Goal: Task Accomplishment & Management: Manage account settings

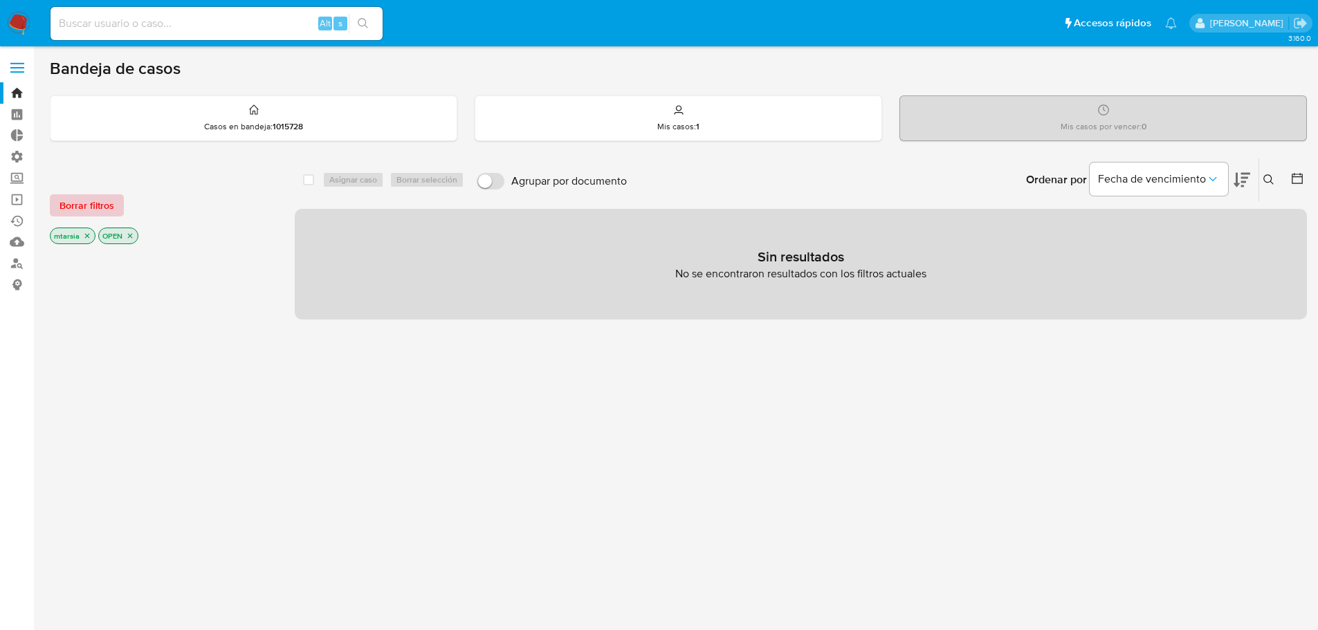
click at [118, 204] on button "Borrar filtros" at bounding box center [87, 205] width 74 height 22
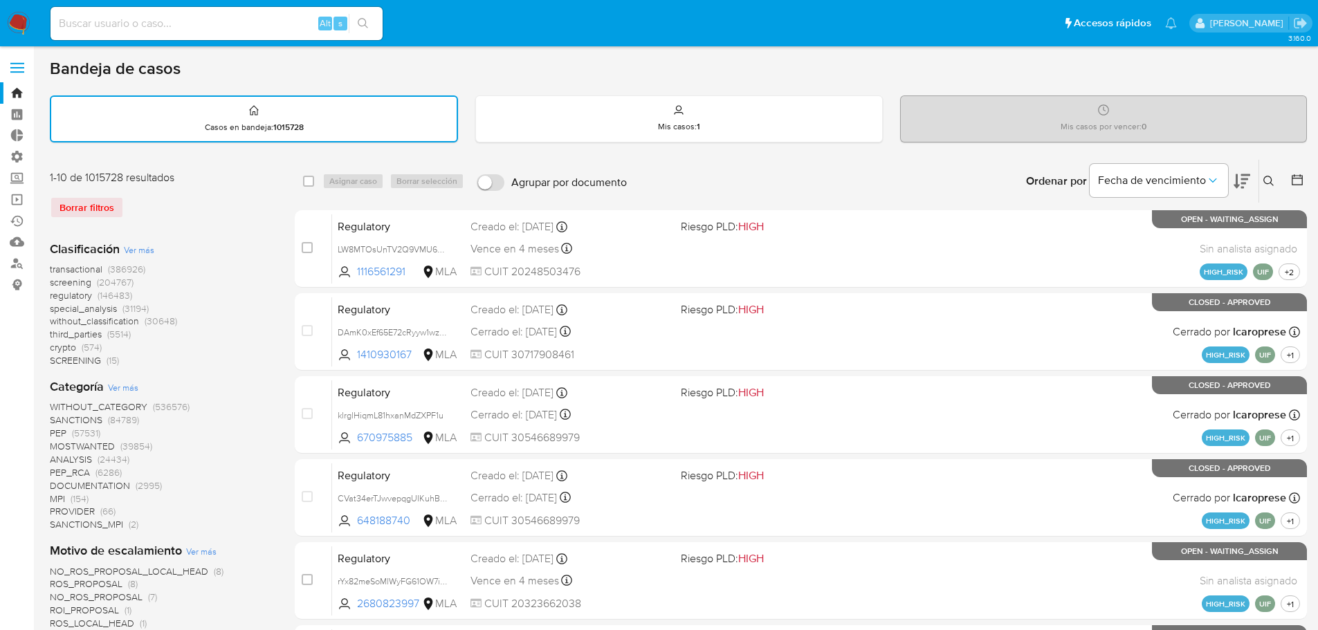
click at [161, 203] on div "Borrar filtros" at bounding box center [160, 207] width 221 height 22
click at [50, 283] on span "screening" at bounding box center [71, 282] width 42 height 14
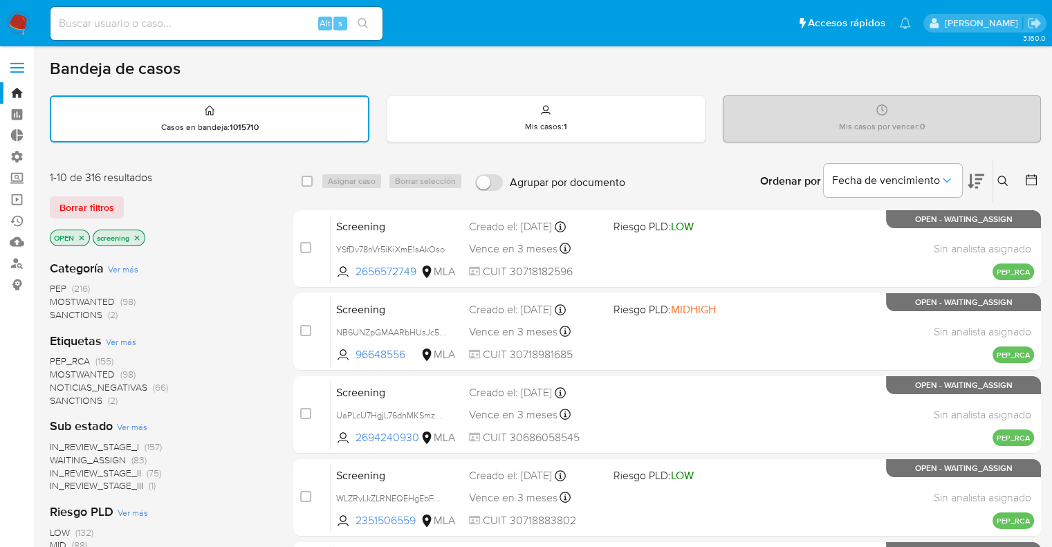
click at [66, 395] on span "SANCTIONS" at bounding box center [76, 401] width 53 height 14
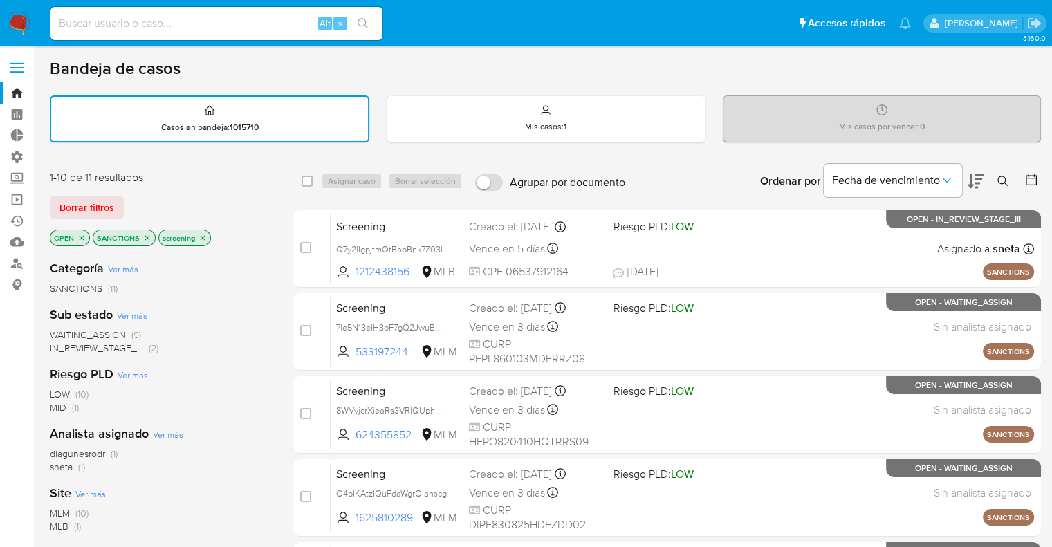
click at [146, 237] on icon "close-filter" at bounding box center [147, 237] width 5 height 5
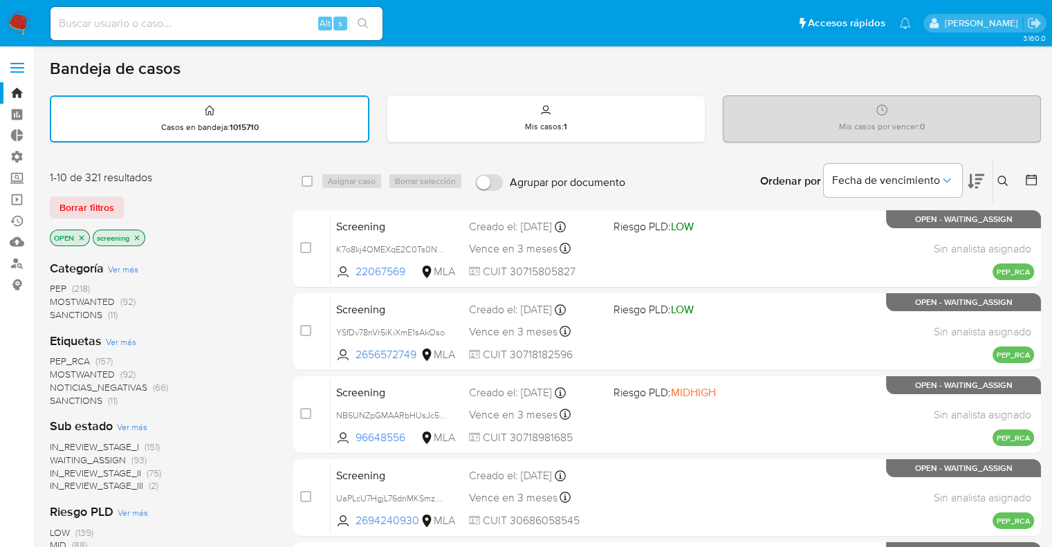
click at [62, 396] on span "SANCTIONS" at bounding box center [76, 401] width 53 height 14
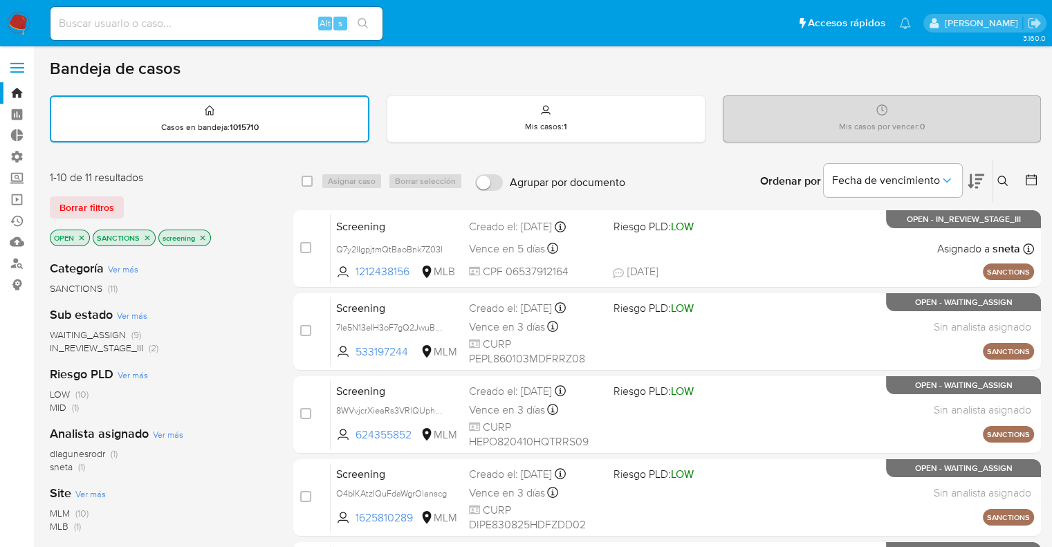
click at [57, 508] on span "MLM" at bounding box center [60, 513] width 20 height 14
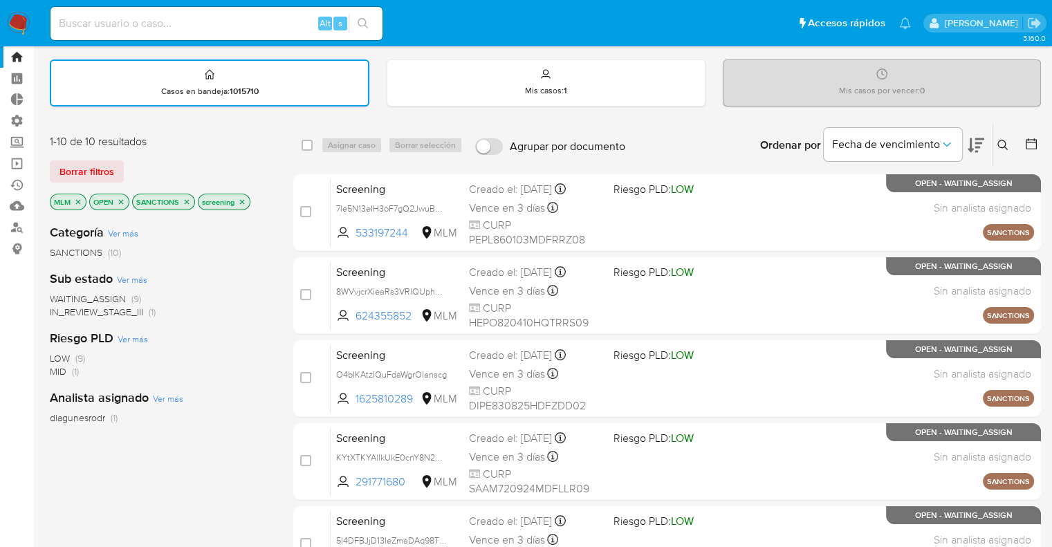
scroll to position [69, 0]
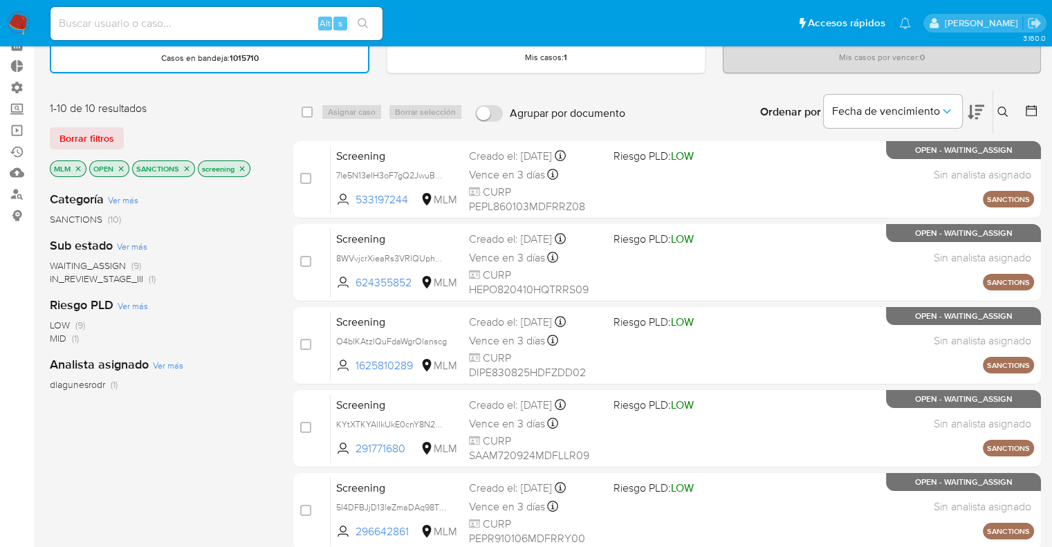
click at [977, 107] on icon at bounding box center [976, 112] width 17 height 17
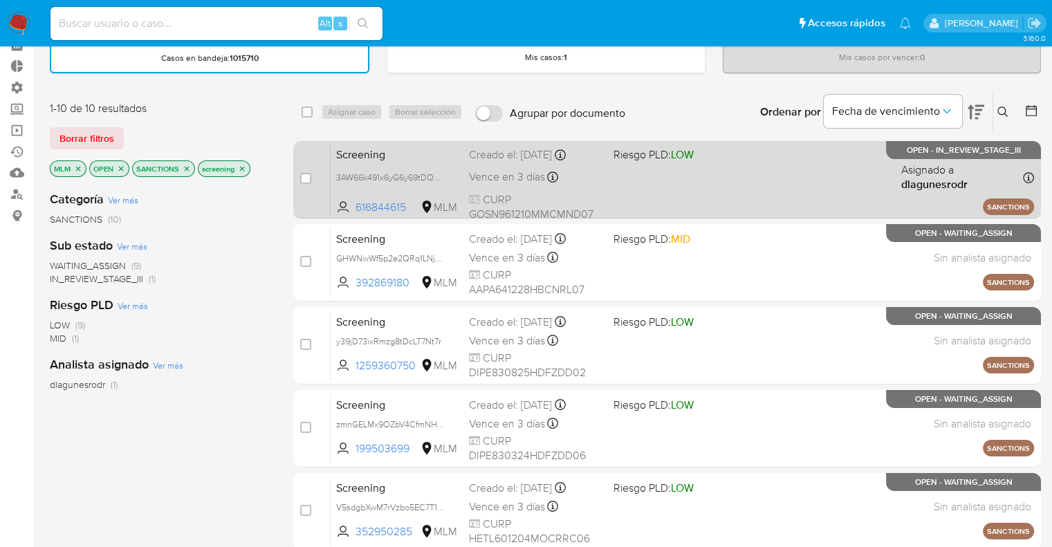
click at [419, 142] on div "case-item-checkbox No es posible asignar el caso Screening 3AW66k491x6yG6y69tDQ…" at bounding box center [667, 179] width 748 height 77
click at [421, 146] on span "Screening" at bounding box center [397, 154] width 122 height 18
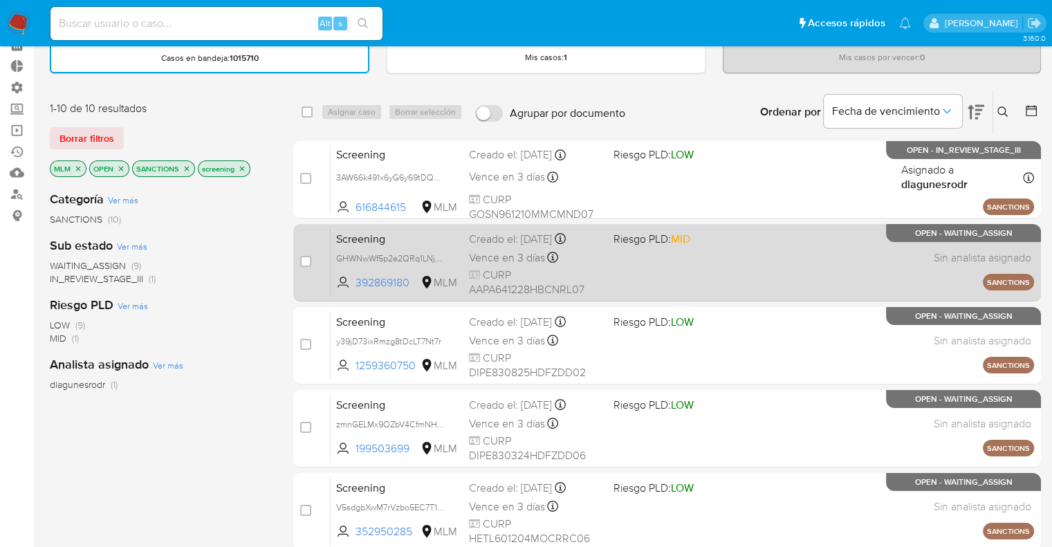
click at [424, 246] on div "Screening GHWNwWf5p2e2QRq1LNjEPJBJ 392869180 MLM Riesgo PLD: MID Creado el: 19/…" at bounding box center [683, 263] width 704 height 70
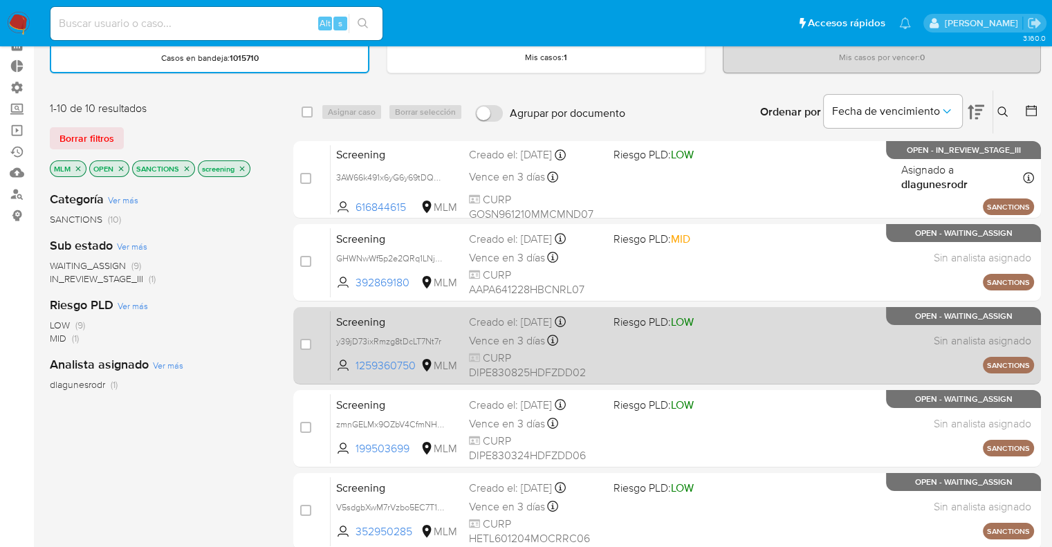
click at [415, 318] on span "Screening" at bounding box center [397, 321] width 122 height 18
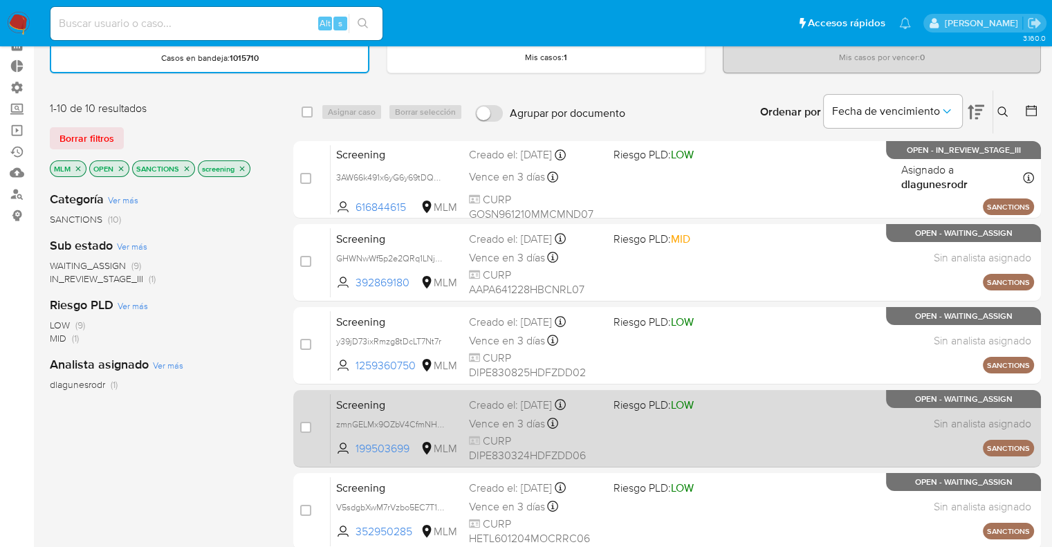
click at [420, 405] on span "Screening" at bounding box center [397, 404] width 122 height 18
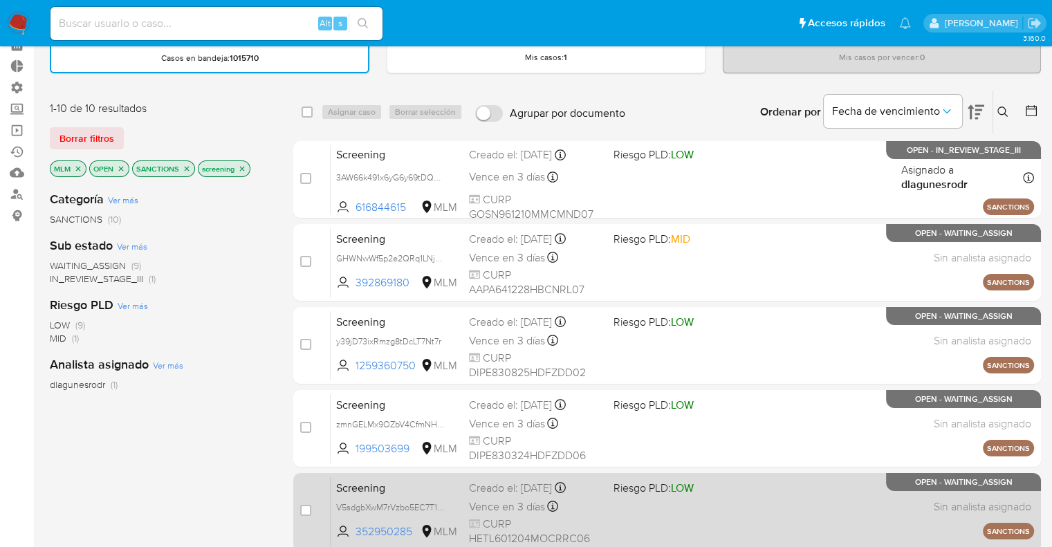
click at [399, 492] on span "Screening" at bounding box center [397, 487] width 122 height 18
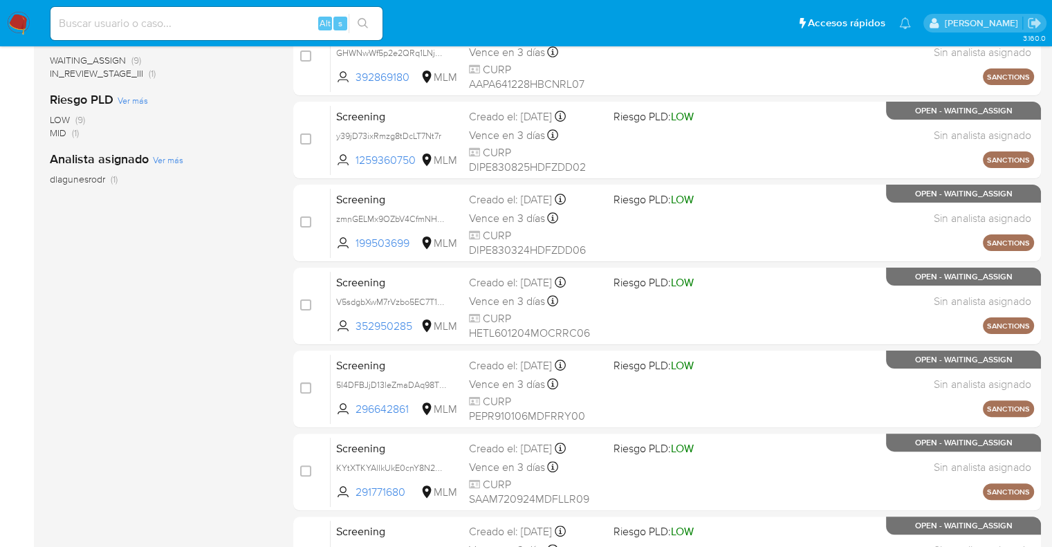
scroll to position [277, 0]
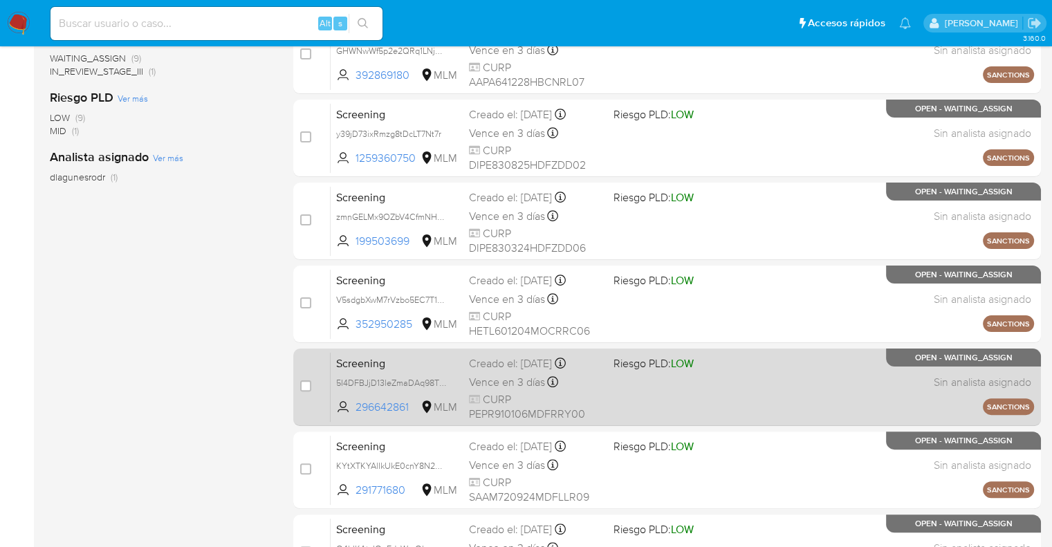
click at [399, 363] on span "Screening" at bounding box center [397, 363] width 122 height 18
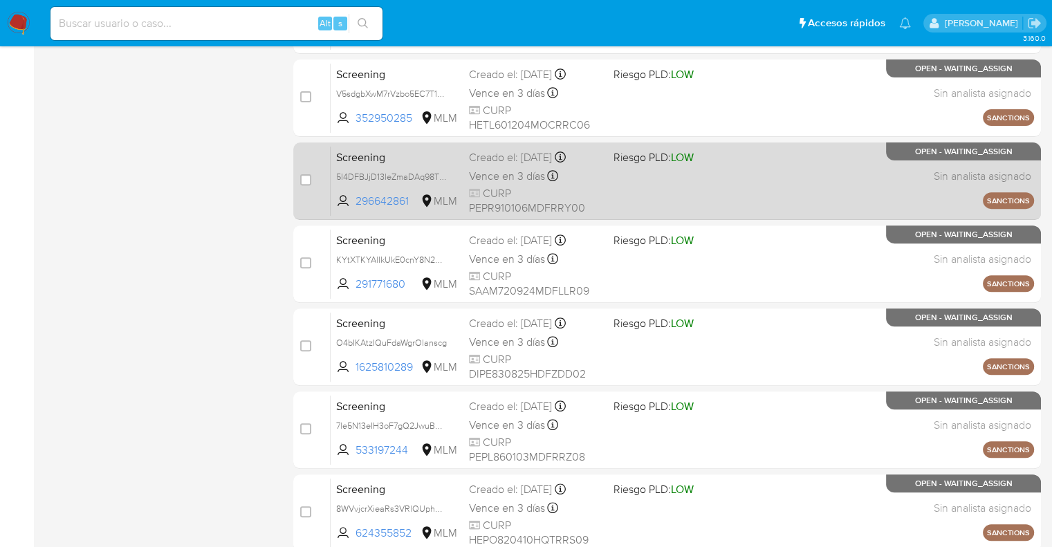
scroll to position [484, 0]
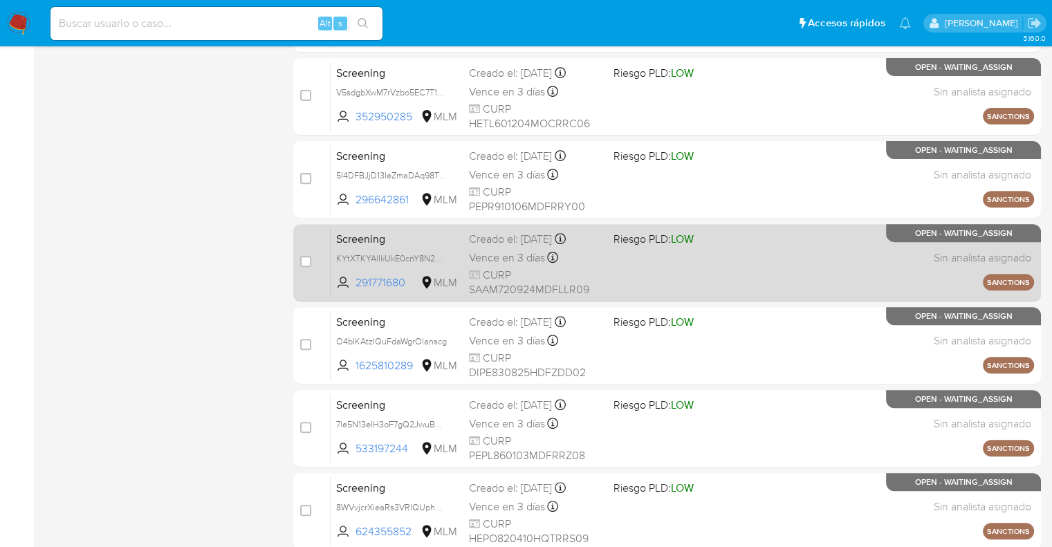
click at [402, 243] on span "Screening" at bounding box center [397, 238] width 122 height 18
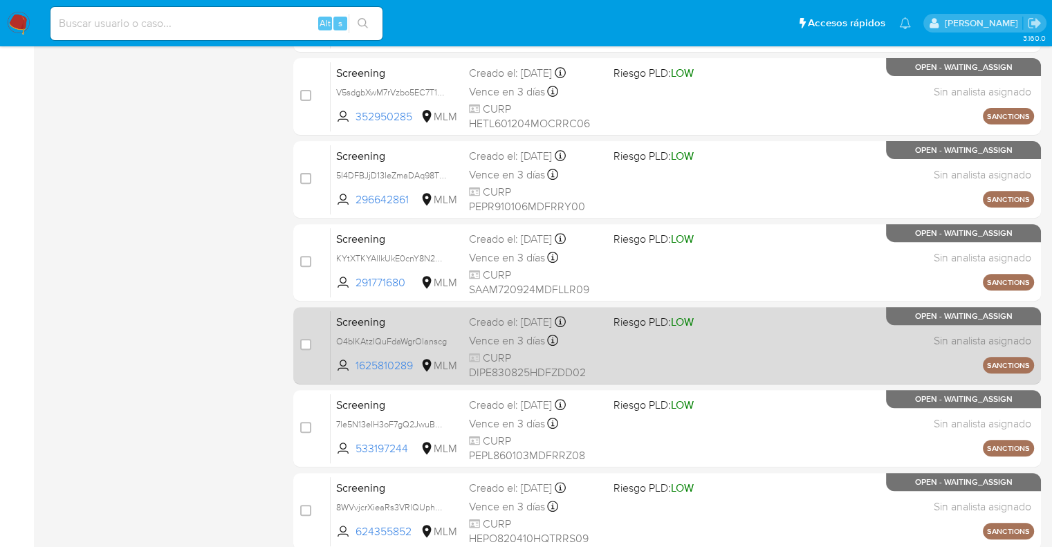
click at [420, 328] on span "Screening" at bounding box center [397, 321] width 122 height 18
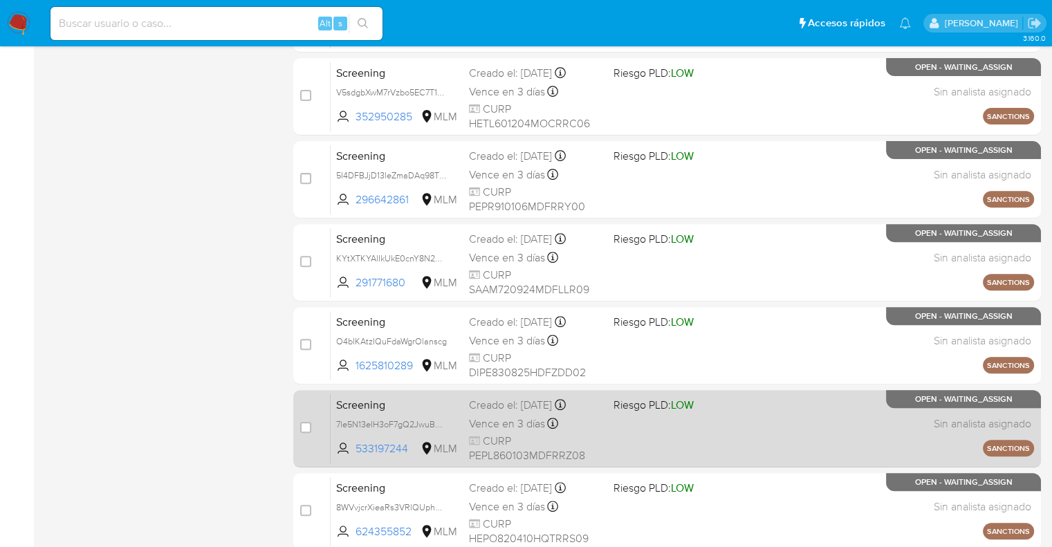
click at [421, 408] on span "Screening" at bounding box center [397, 404] width 122 height 18
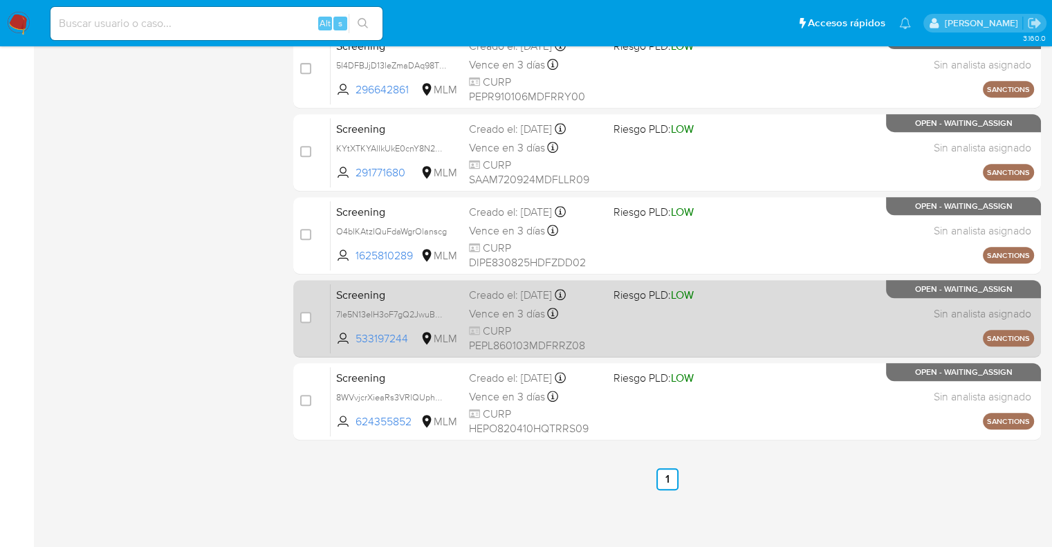
scroll to position [595, 0]
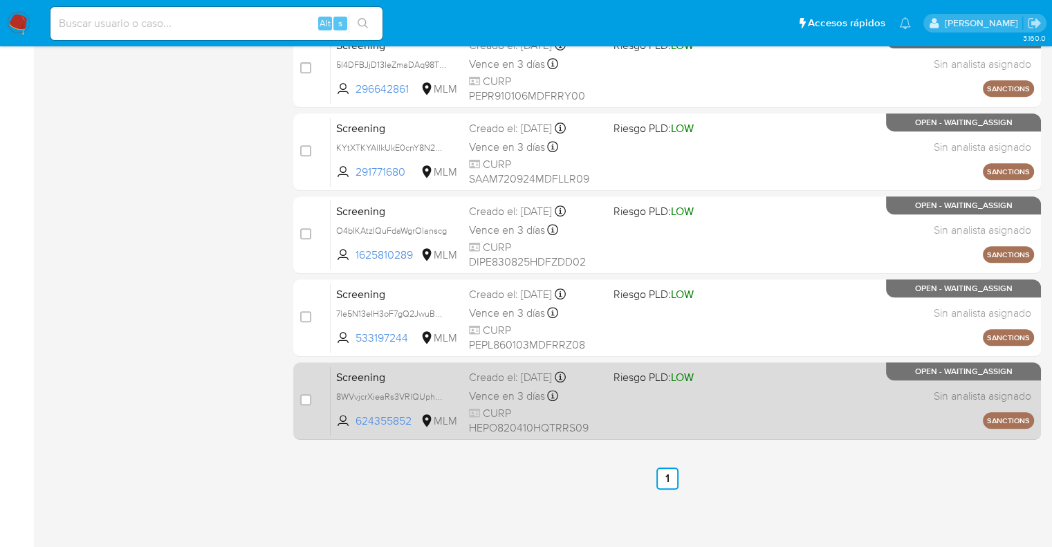
click at [429, 372] on span "Screening" at bounding box center [397, 376] width 122 height 18
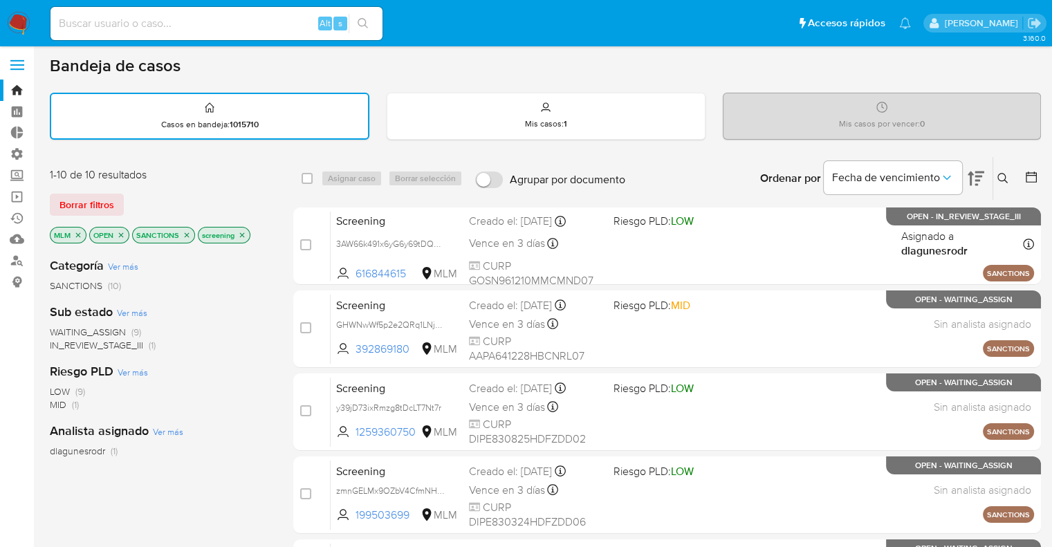
scroll to position [0, 0]
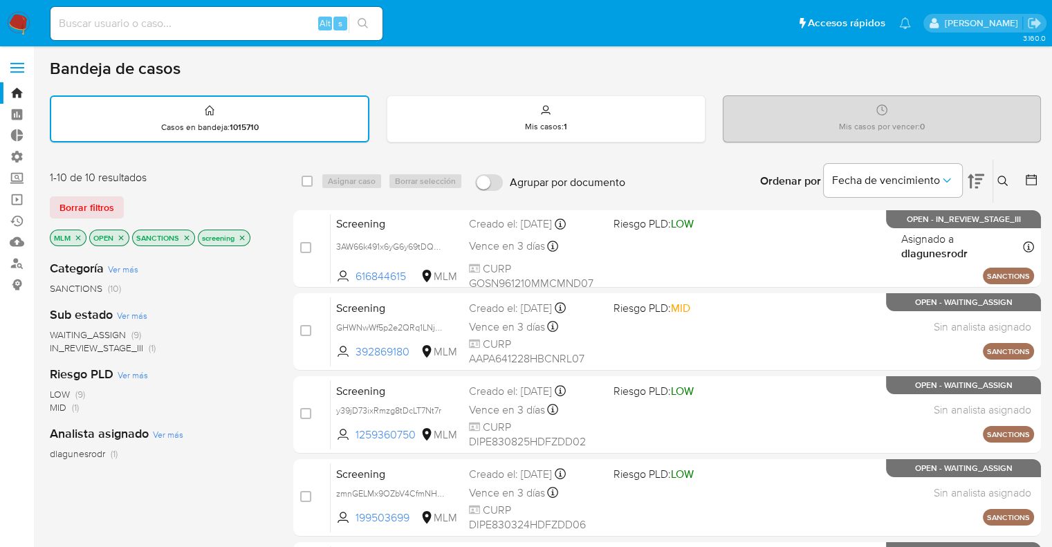
click at [189, 237] on icon "close-filter" at bounding box center [187, 238] width 8 height 8
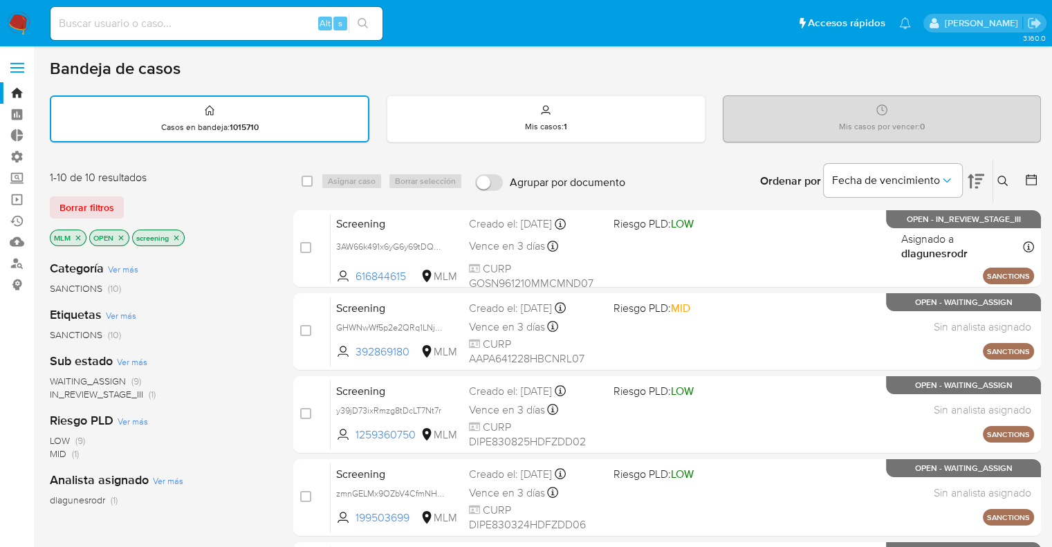
click at [77, 238] on icon "close-filter" at bounding box center [78, 238] width 8 height 8
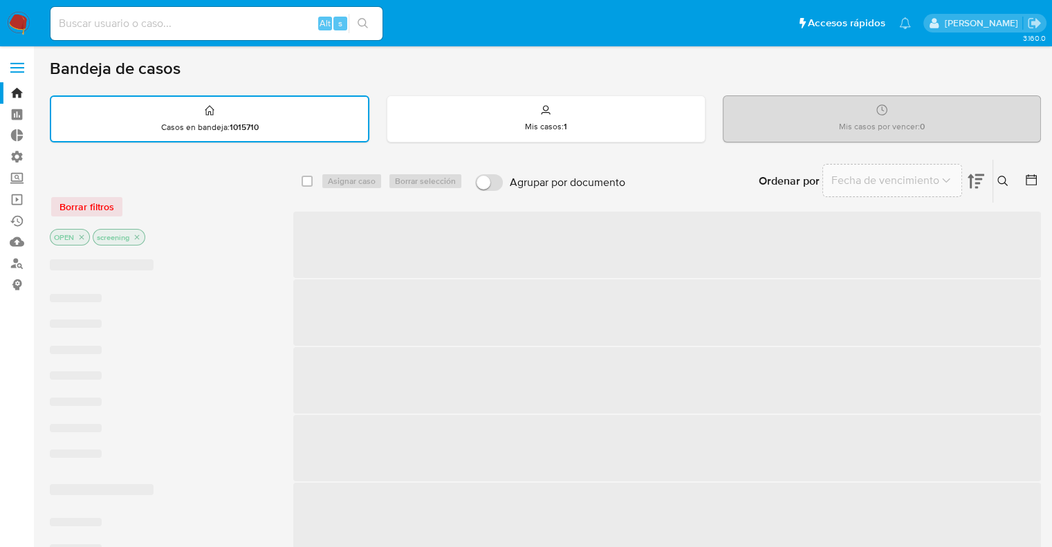
click at [136, 215] on div "Borrar filtros" at bounding box center [160, 207] width 221 height 22
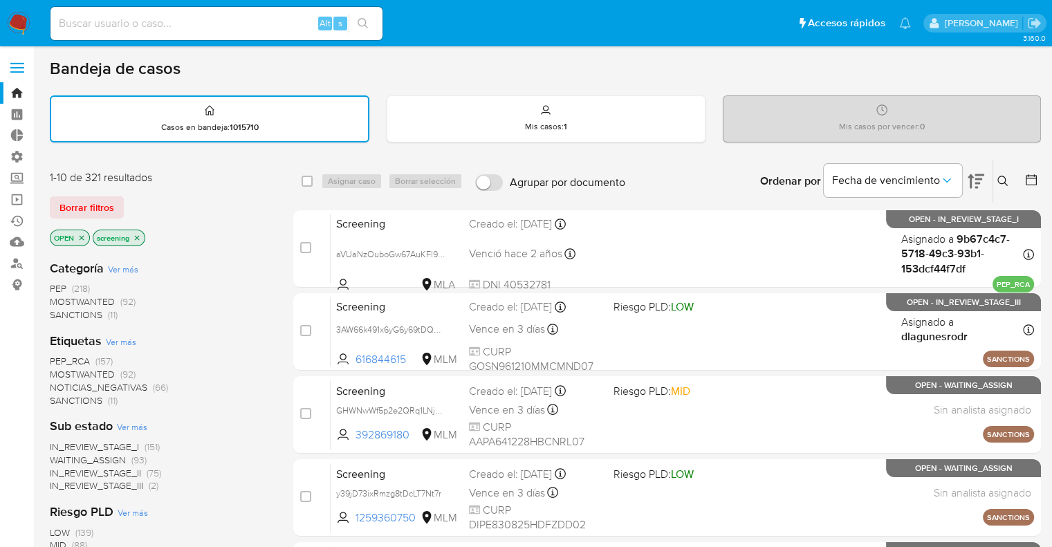
click at [58, 372] on span "MOSTWANTED" at bounding box center [82, 374] width 65 height 14
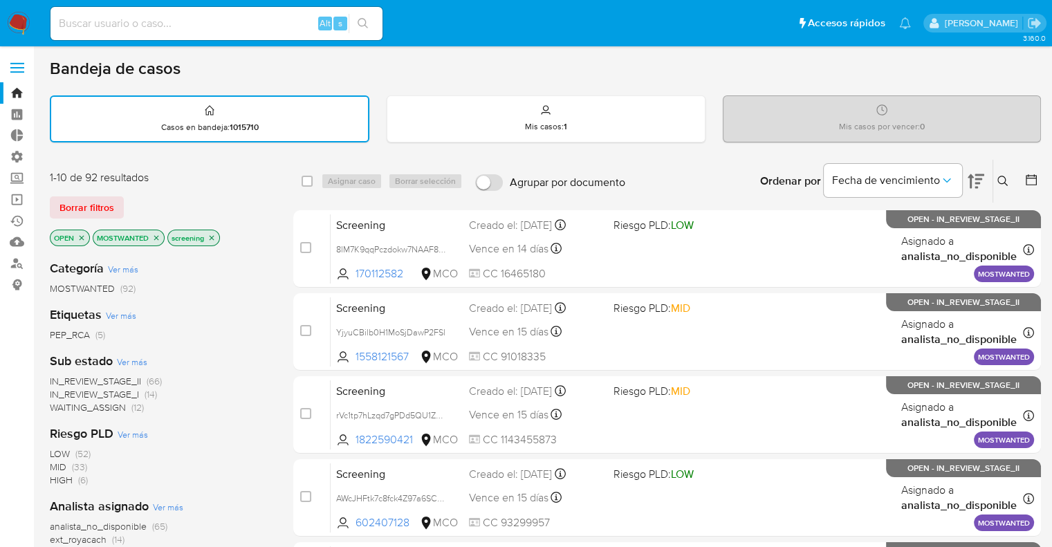
click at [266, 223] on div "1-10 de 92 resultados Borrar filtros OPEN MOSTWANTED screening" at bounding box center [160, 209] width 221 height 79
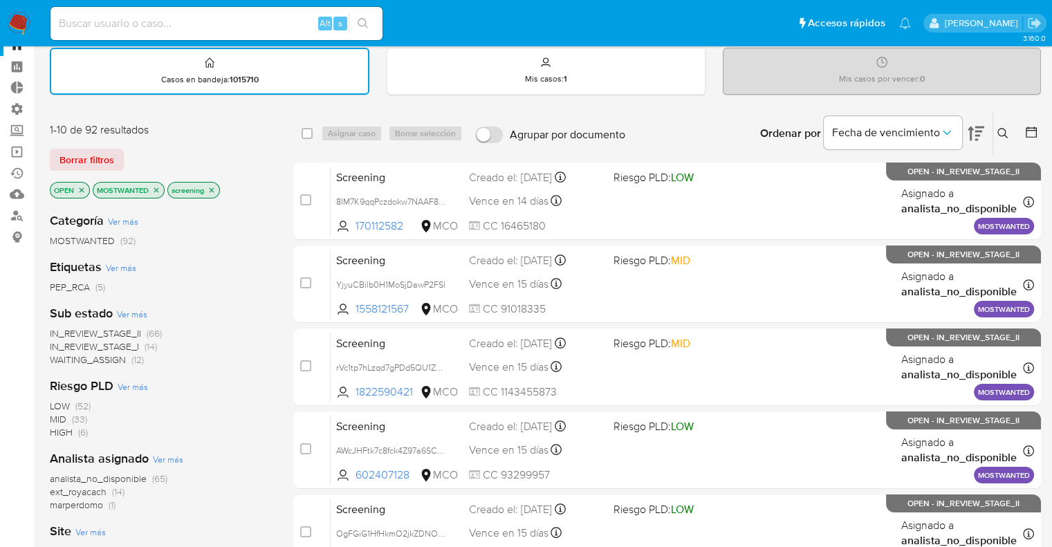
scroll to position [138, 0]
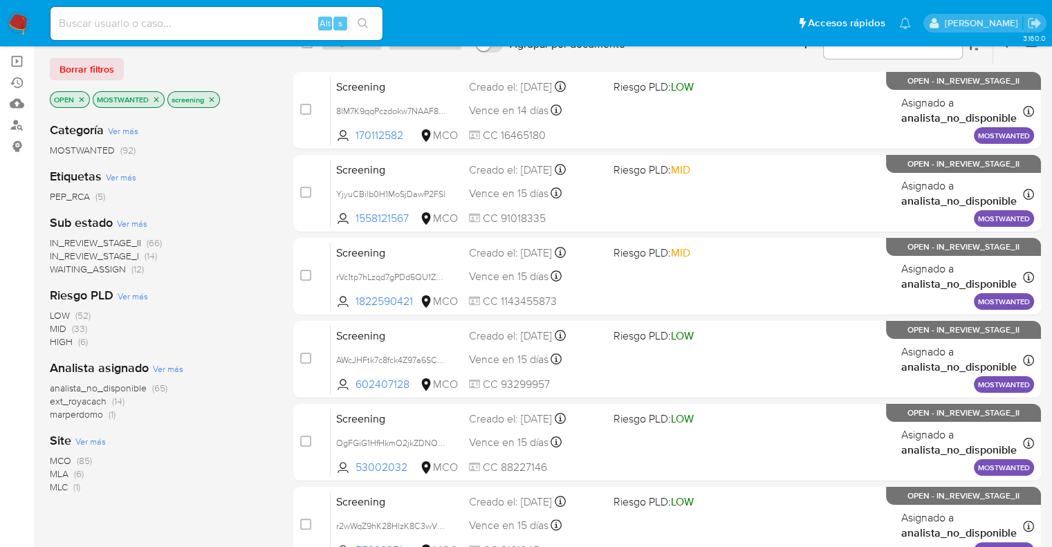
click at [53, 398] on span "ext_royacach" at bounding box center [78, 401] width 57 height 14
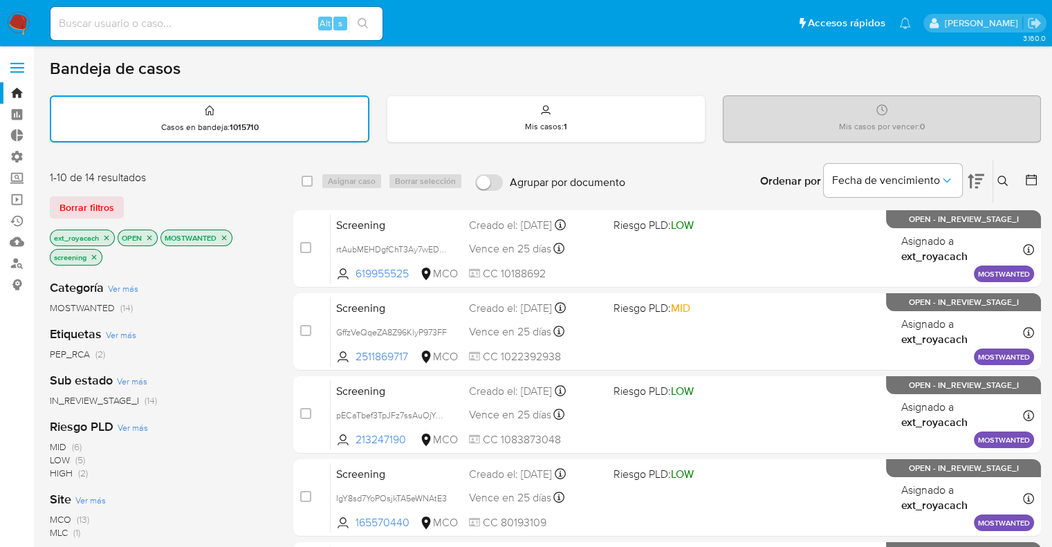
click at [105, 235] on icon "close-filter" at bounding box center [106, 237] width 5 height 5
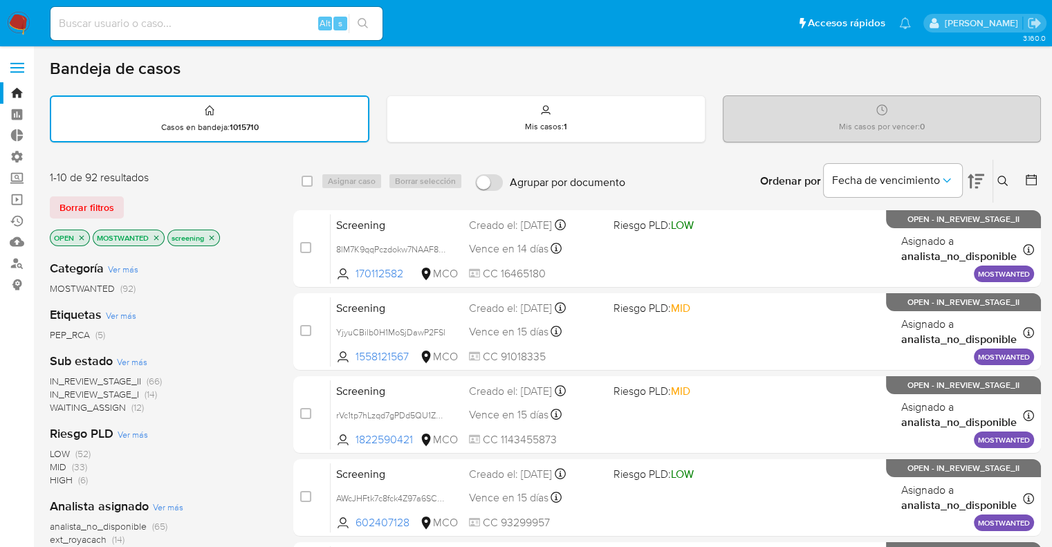
click at [158, 235] on icon "close-filter" at bounding box center [156, 238] width 8 height 8
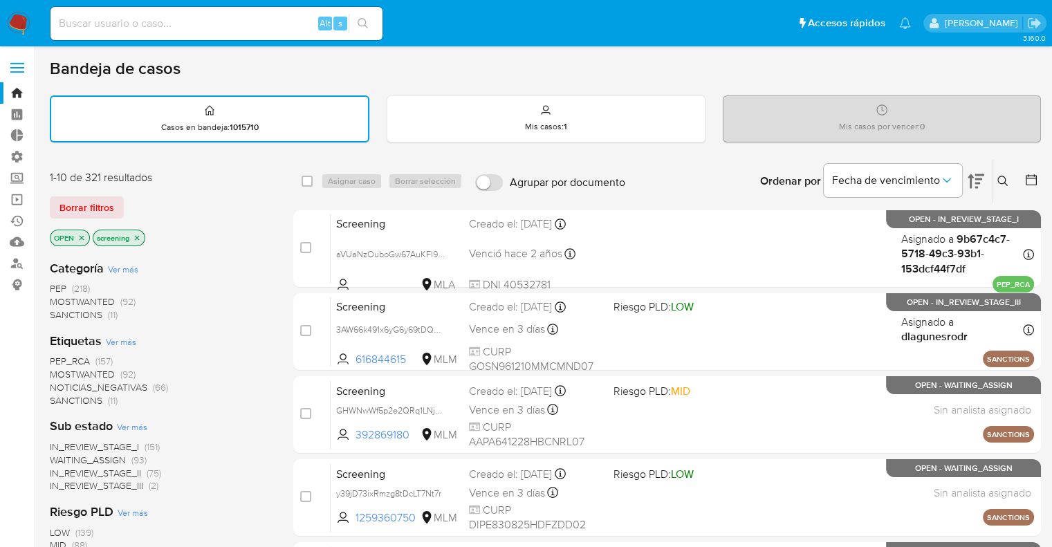
click at [57, 356] on span "PEP_RCA" at bounding box center [70, 361] width 40 height 14
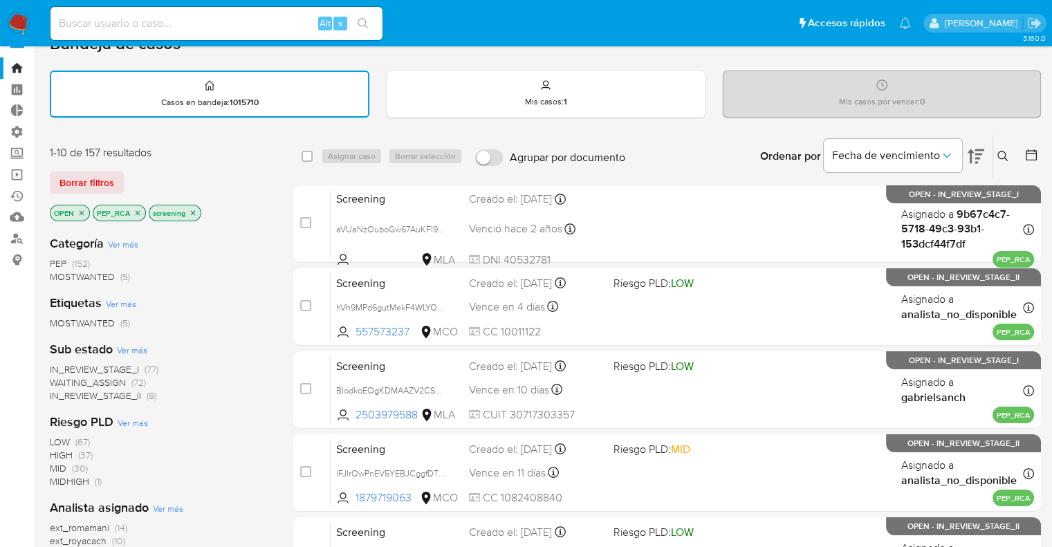
scroll to position [69, 0]
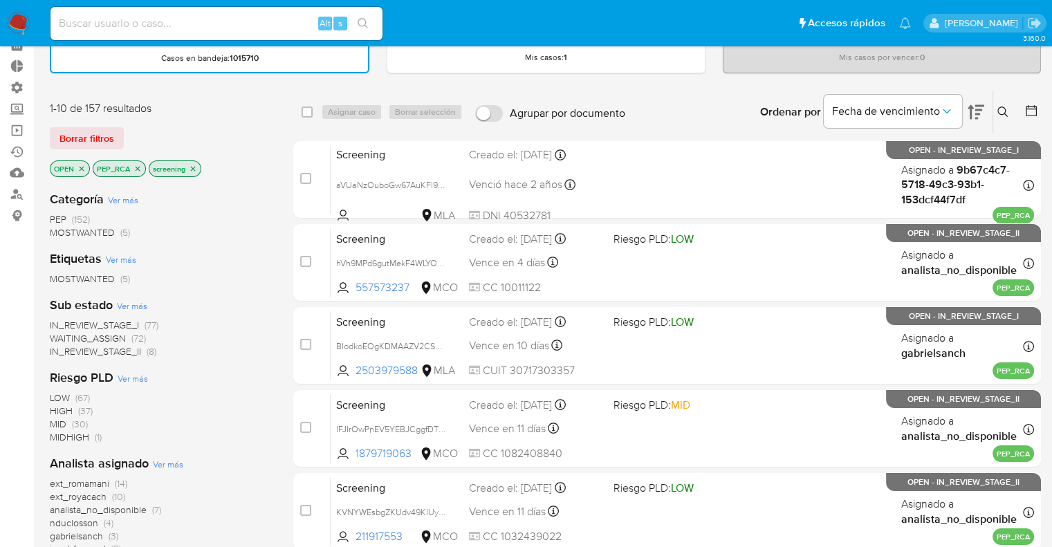
click at [235, 241] on div "Categoría Ver más PEP (152) MOSTWANTED (5) Etiquetas Ver más MOSTWANTED (5) Sub…" at bounding box center [160, 443] width 221 height 527
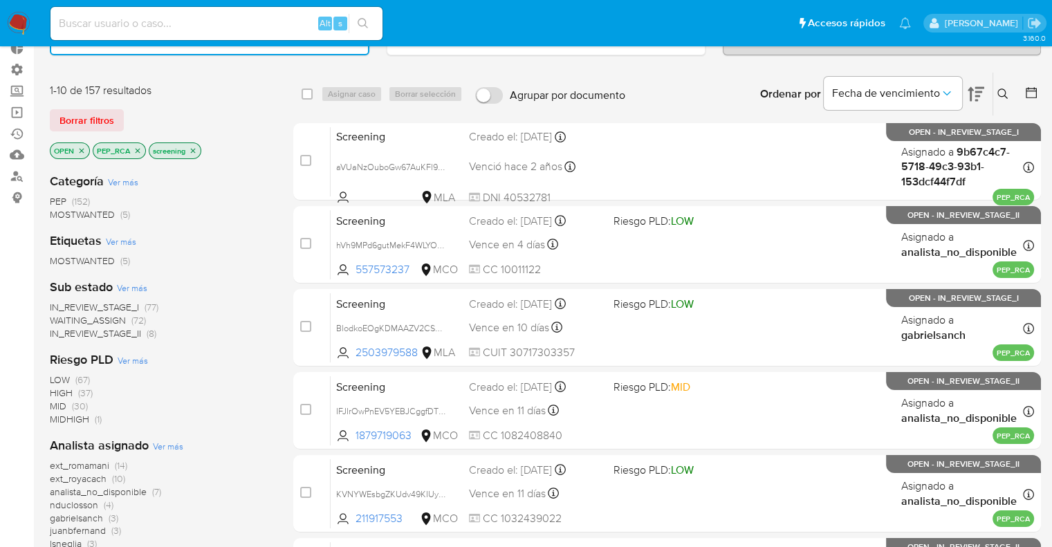
scroll to position [0, 0]
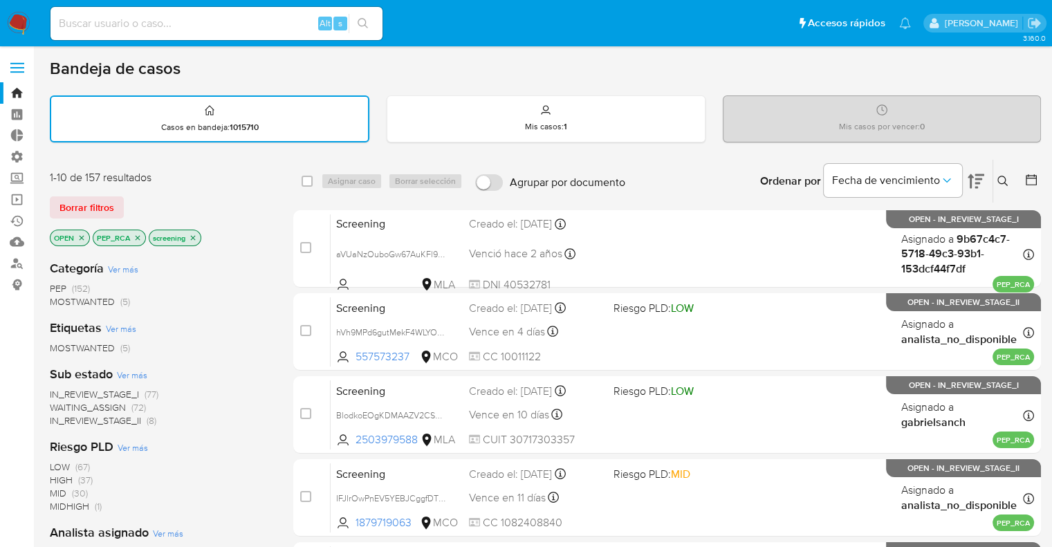
click at [144, 238] on p "PEP_RCA" at bounding box center [119, 237] width 52 height 15
click at [143, 238] on p "PEP_RCA" at bounding box center [119, 237] width 52 height 15
click at [134, 237] on icon "close-filter" at bounding box center [138, 238] width 8 height 8
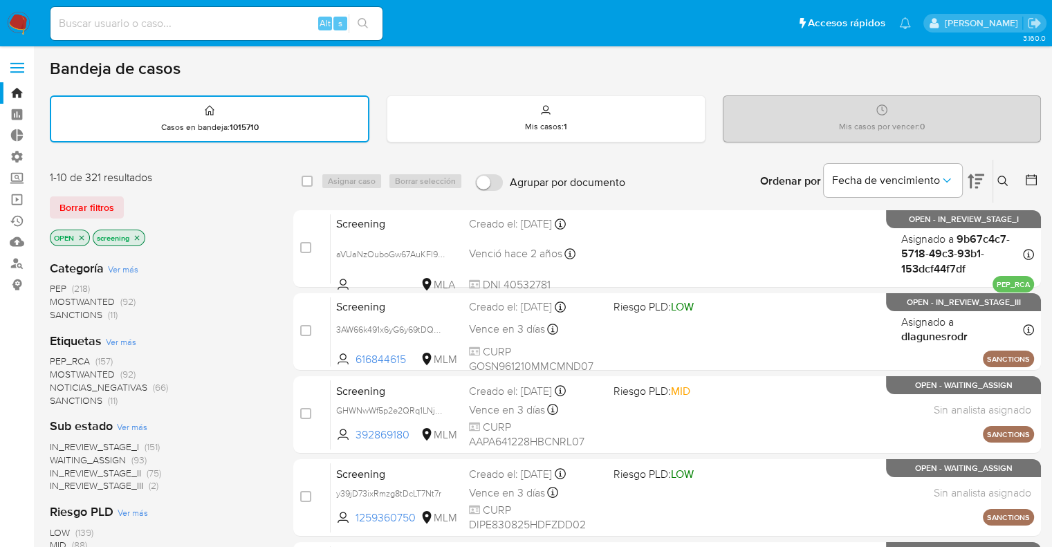
click at [163, 204] on div "Borrar filtros" at bounding box center [160, 207] width 221 height 22
click at [108, 201] on span "Borrar filtros" at bounding box center [87, 207] width 55 height 19
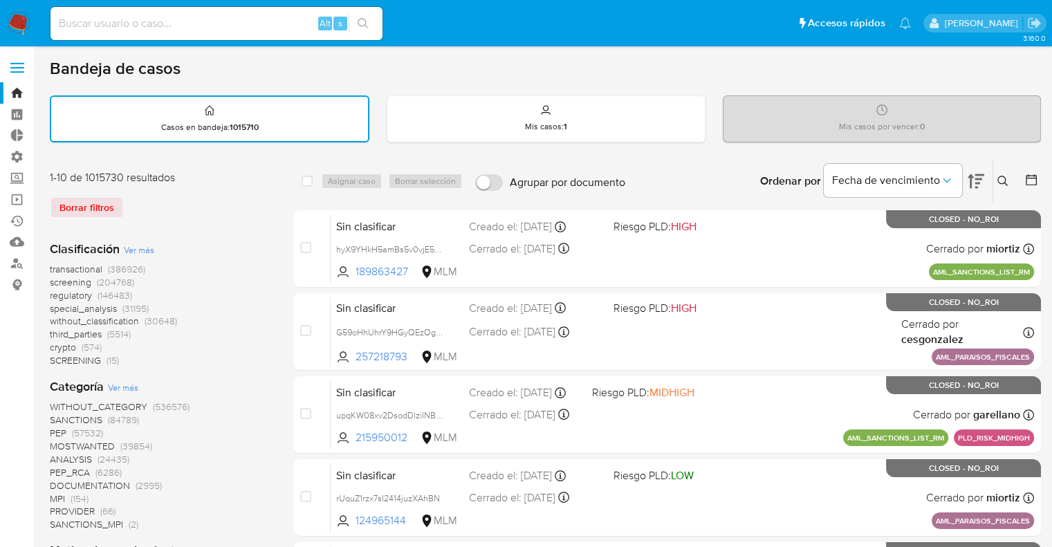
click at [55, 298] on span "regulatory" at bounding box center [71, 296] width 42 height 14
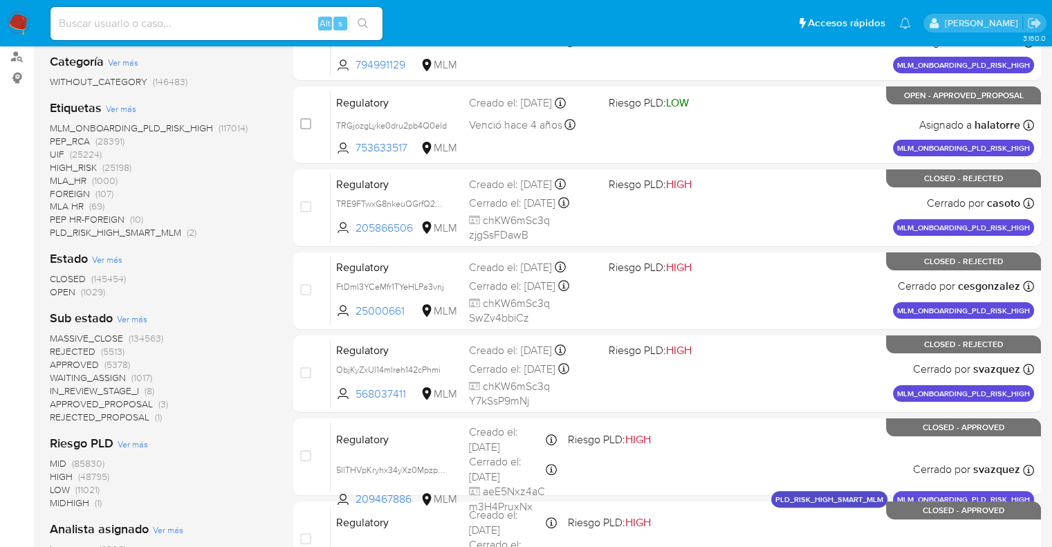
scroll to position [208, 0]
click at [55, 286] on span "OPEN" at bounding box center [63, 291] width 26 height 14
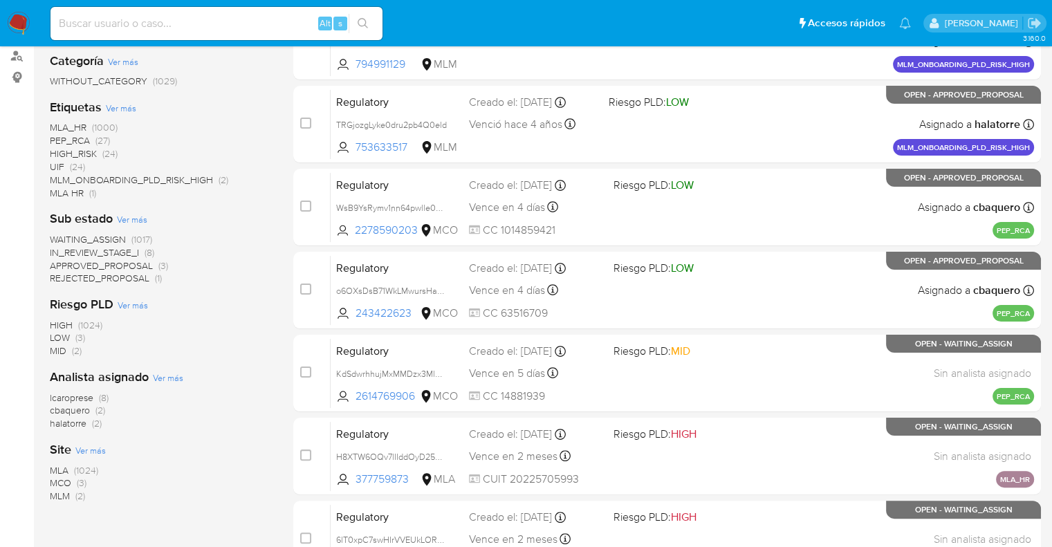
click at [55, 481] on span "MCO" at bounding box center [60, 483] width 21 height 14
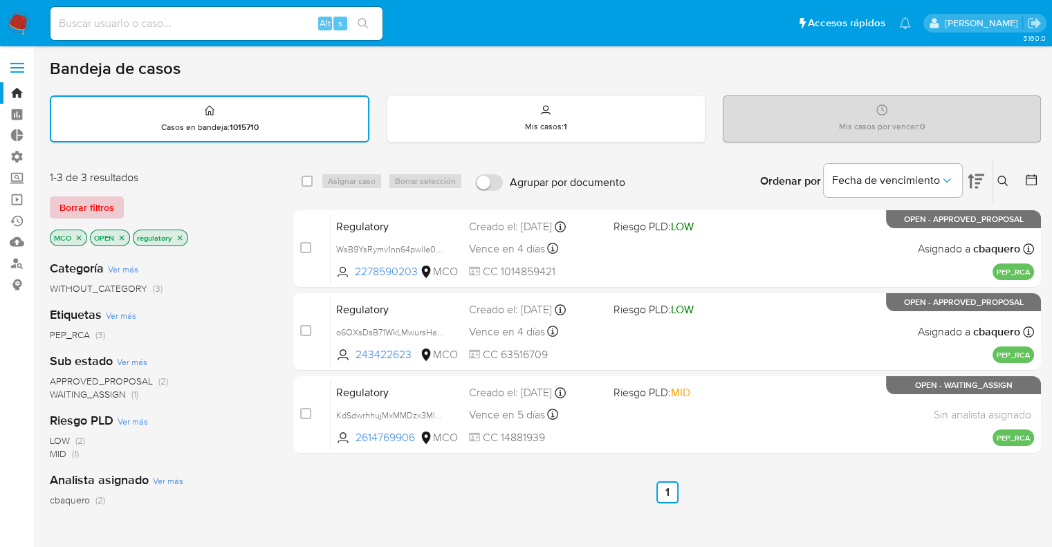
click at [118, 216] on button "Borrar filtros" at bounding box center [87, 207] width 74 height 22
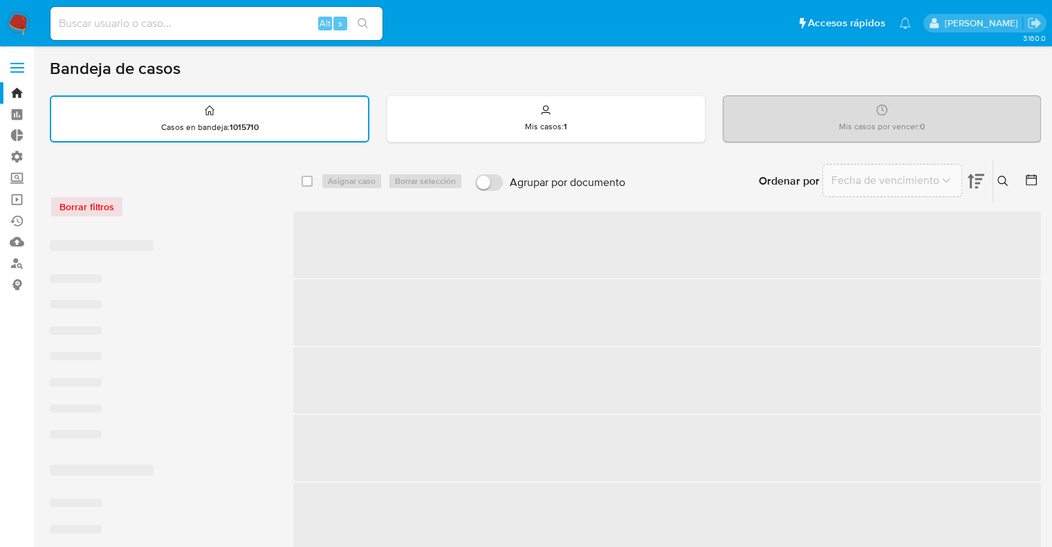
click at [188, 213] on div "Borrar filtros" at bounding box center [160, 207] width 221 height 22
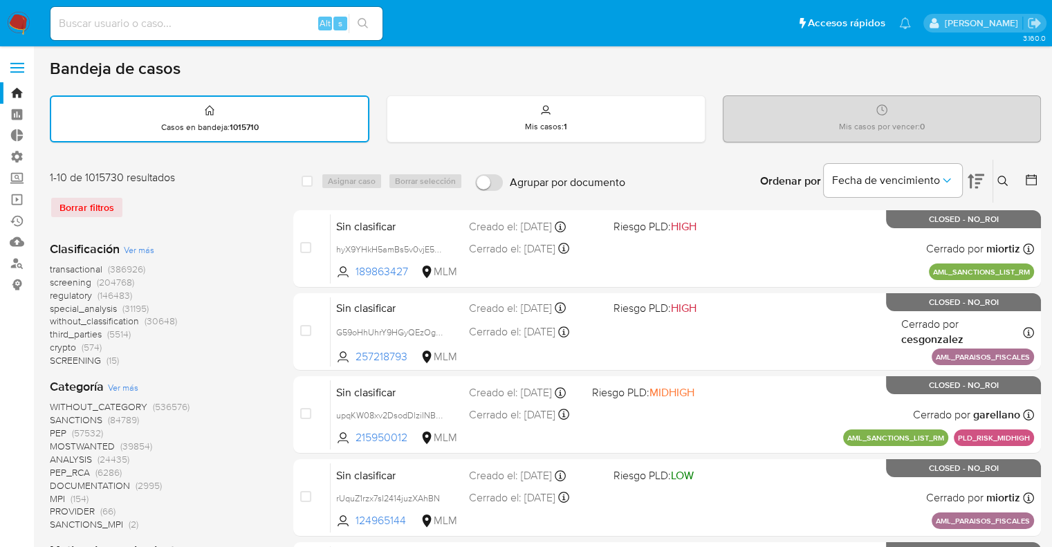
click at [50, 283] on span "screening" at bounding box center [71, 282] width 42 height 14
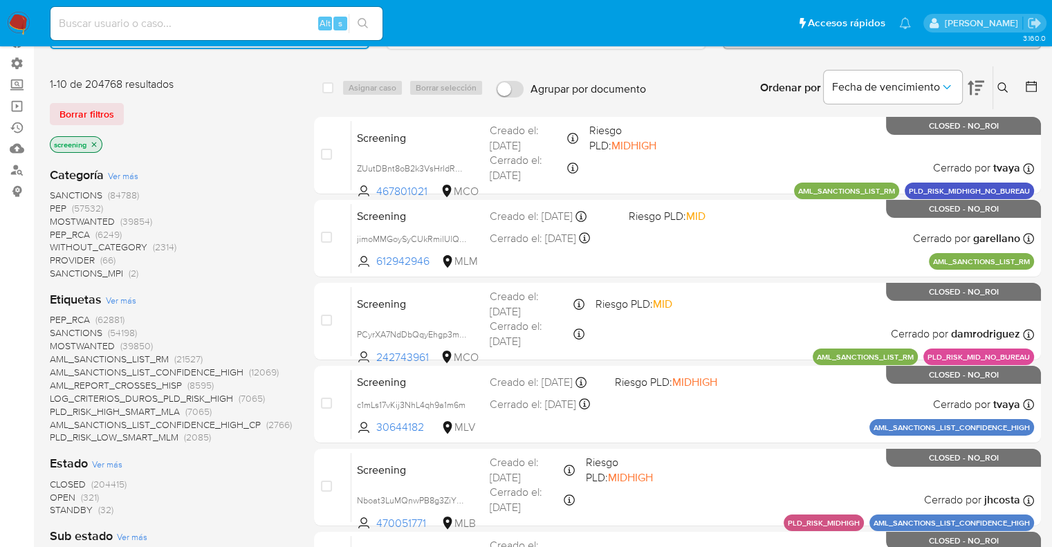
scroll to position [208, 0]
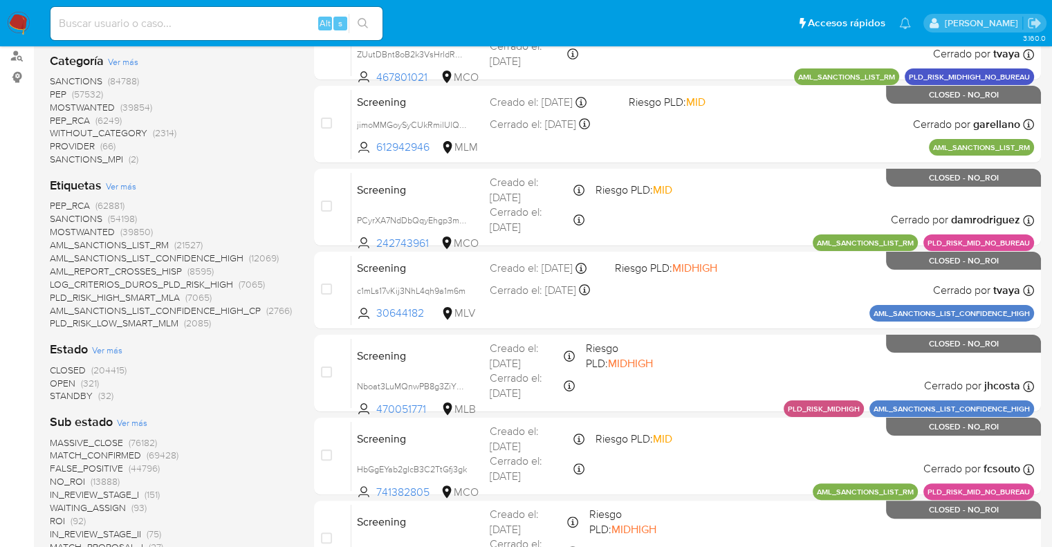
click at [58, 378] on span "OPEN" at bounding box center [63, 383] width 26 height 14
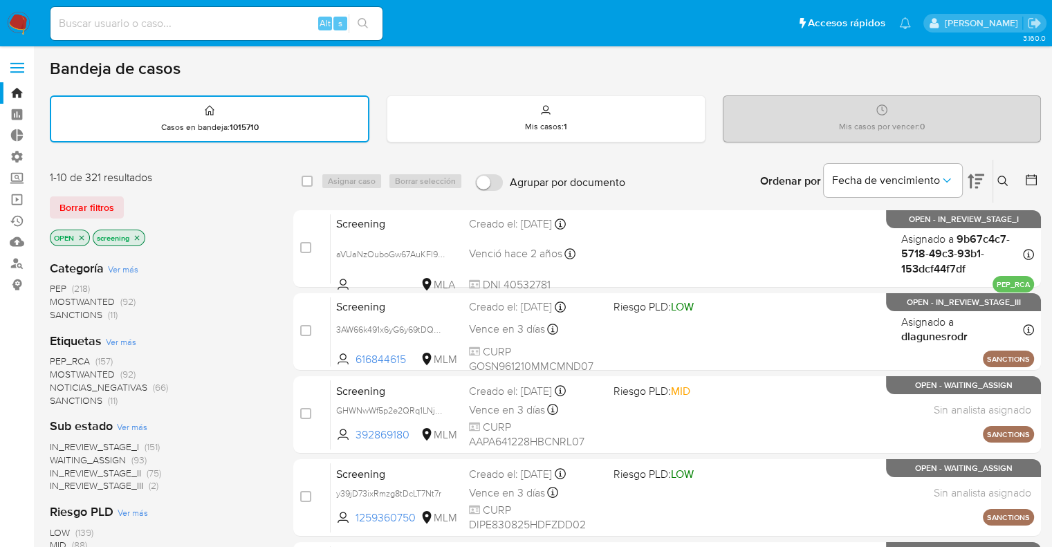
drag, startPoint x: 127, startPoint y: 201, endPoint x: 141, endPoint y: 196, distance: 14.4
click at [138, 198] on div "Borrar filtros" at bounding box center [160, 207] width 221 height 22
click at [141, 196] on div "Borrar filtros" at bounding box center [160, 207] width 221 height 22
click at [128, 201] on div "Borrar filtros" at bounding box center [160, 207] width 221 height 22
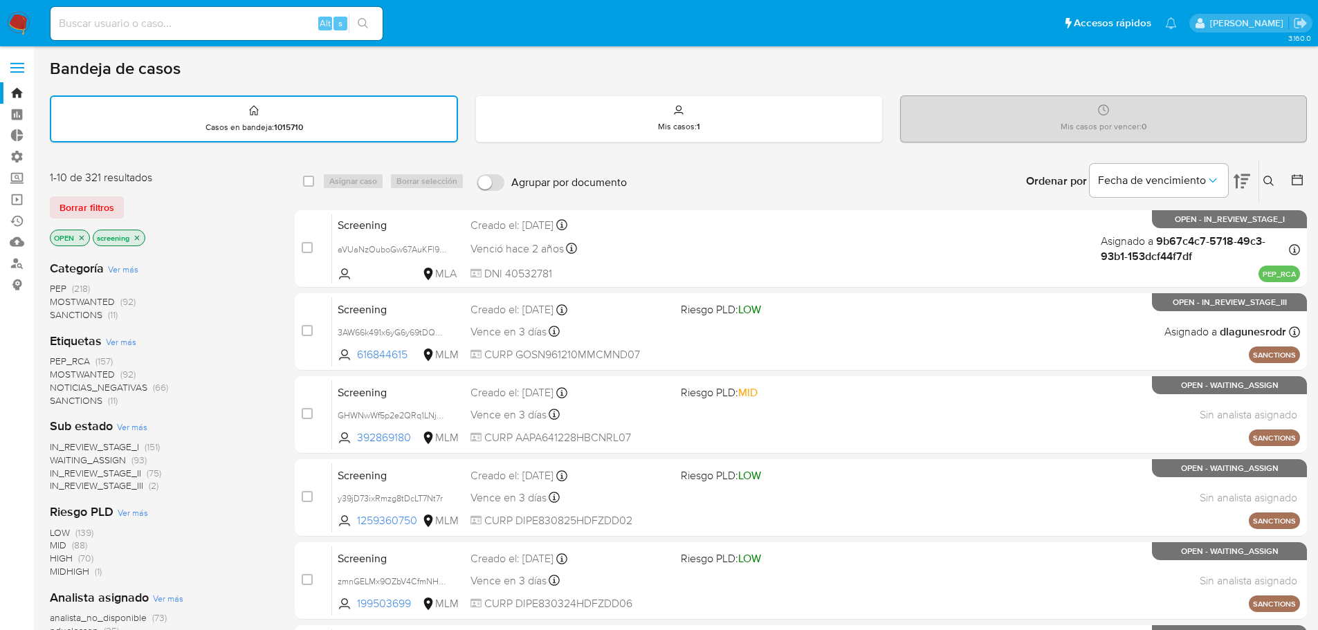
click at [130, 202] on div "Borrar filtros" at bounding box center [160, 207] width 221 height 22
click at [167, 203] on div "Borrar filtros" at bounding box center [160, 207] width 221 height 22
click at [211, 192] on div "1-10 de 321 resultados Borrar filtros OPEN screening" at bounding box center [160, 209] width 221 height 79
click at [198, 199] on div "Borrar filtros" at bounding box center [160, 207] width 221 height 22
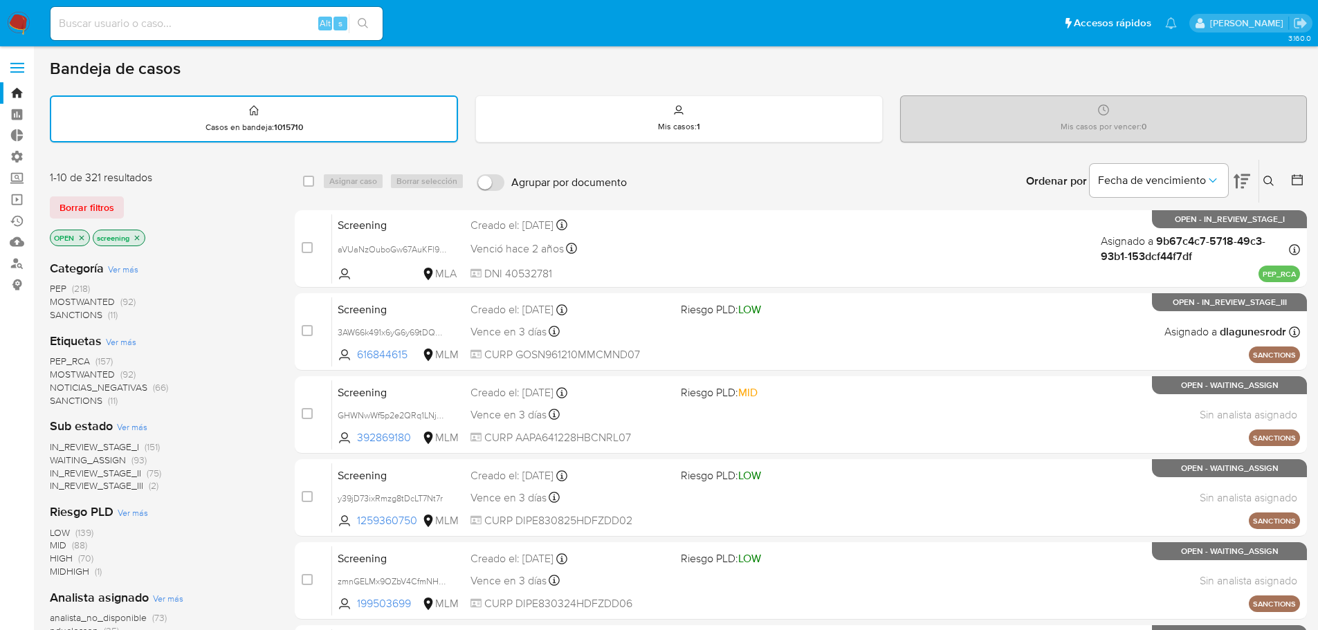
click at [128, 201] on div "Borrar filtros" at bounding box center [160, 207] width 221 height 22
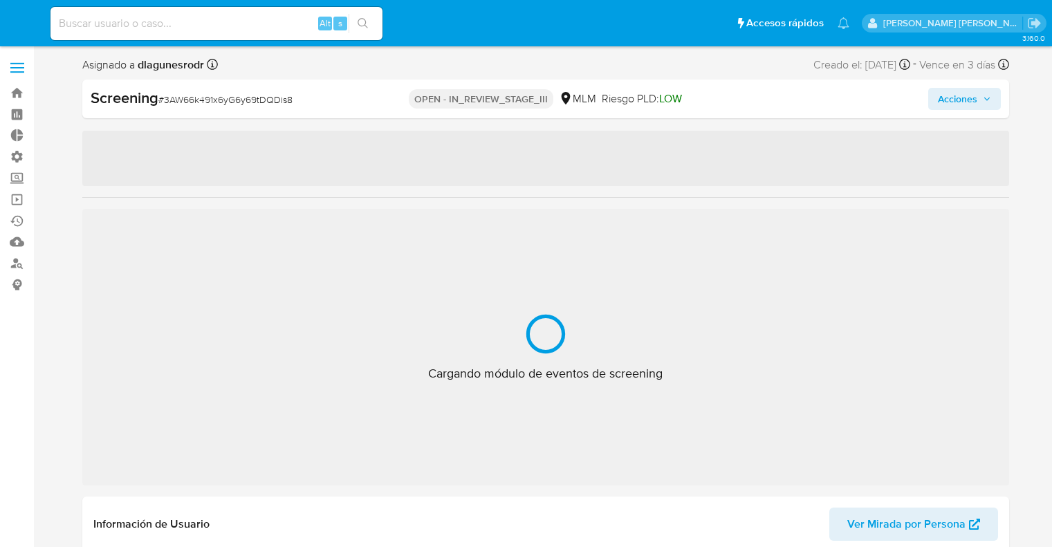
select select "10"
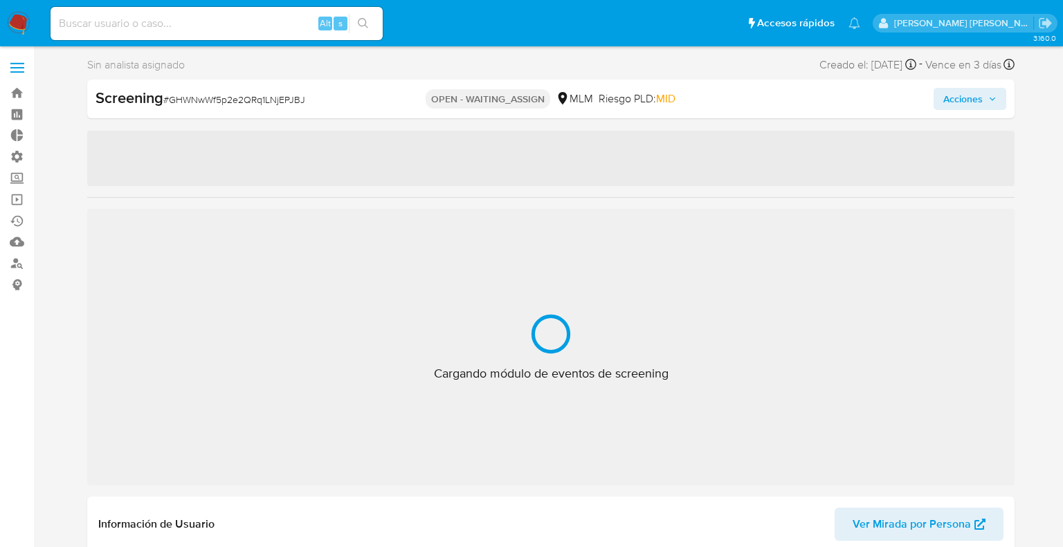
select select "10"
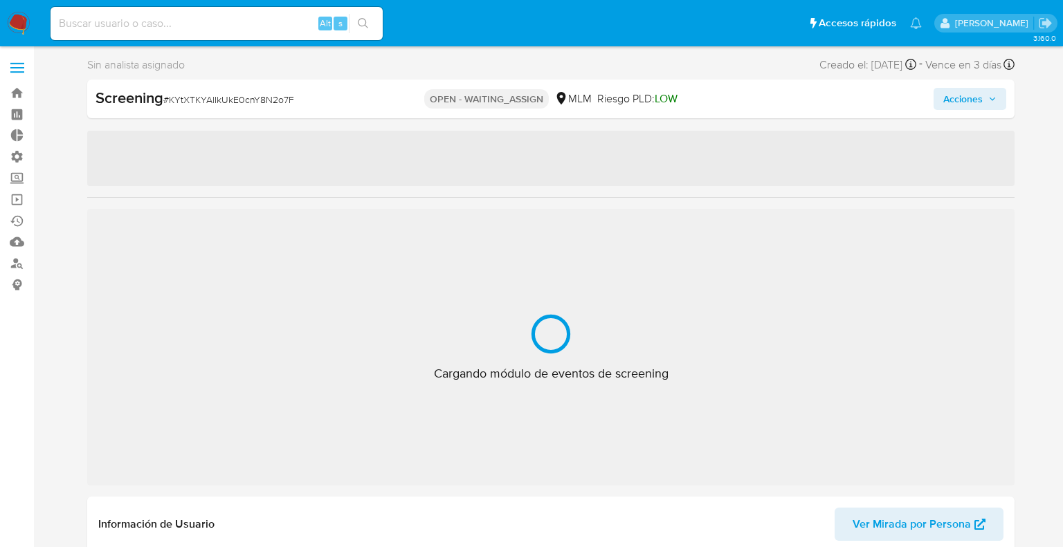
select select "10"
